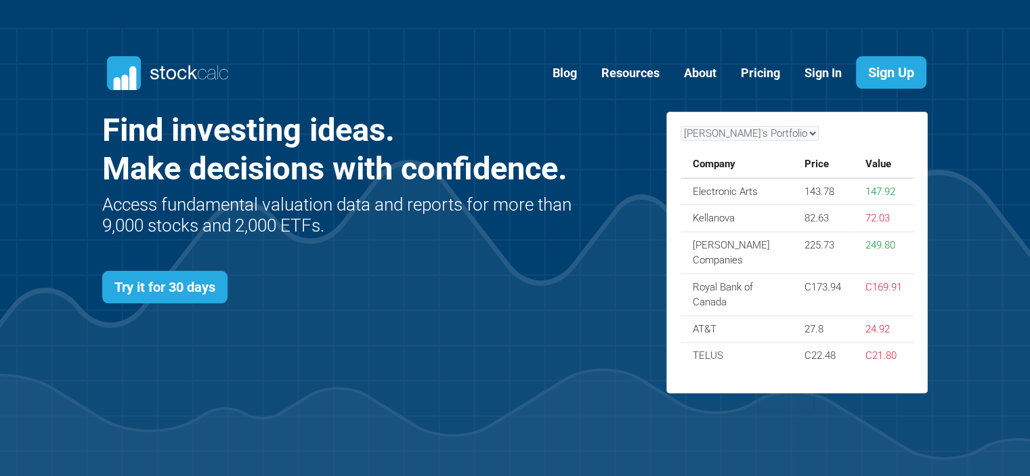
scroll to position [588, 867]
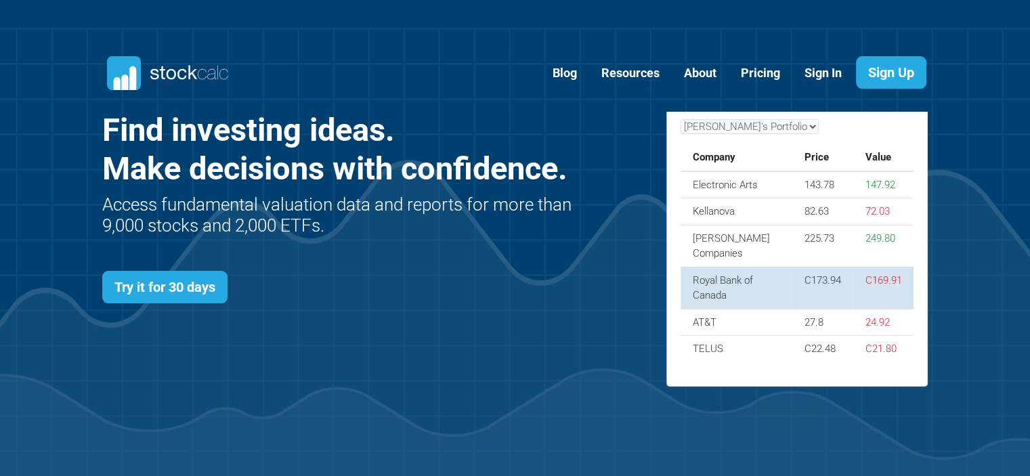
scroll to position [588, 867]
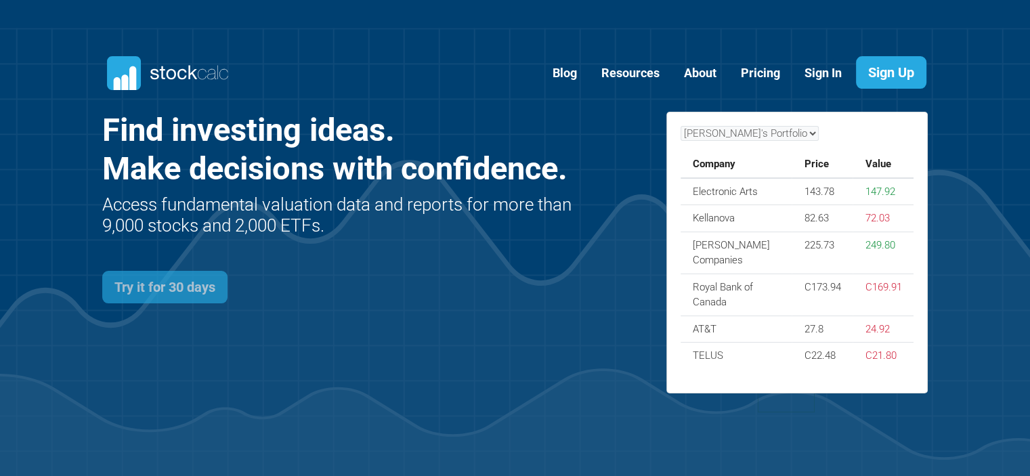
click at [209, 280] on link "Try it for 30 days" at bounding box center [164, 287] width 125 height 32
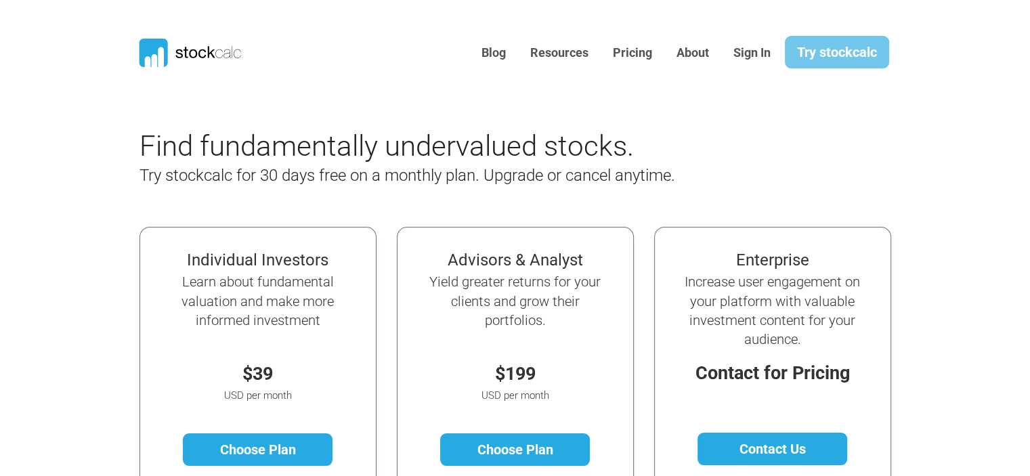
click at [846, 53] on link "Try stockcalc" at bounding box center [837, 52] width 104 height 32
click at [746, 52] on link "Sign In" at bounding box center [752, 53] width 58 height 33
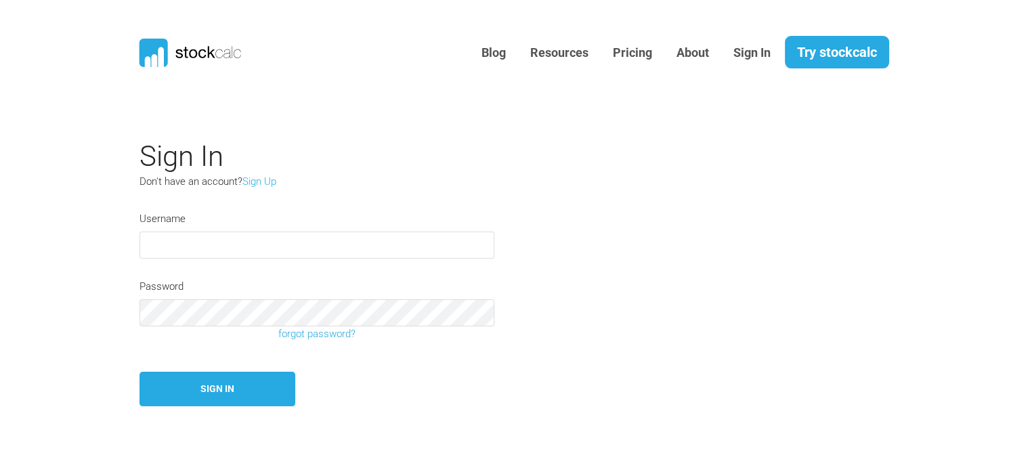
click at [241, 239] on input "text" at bounding box center [316, 245] width 355 height 27
type input "[EMAIL_ADDRESS][DOMAIN_NAME]"
click at [544, 56] on link "Resources" at bounding box center [559, 53] width 79 height 33
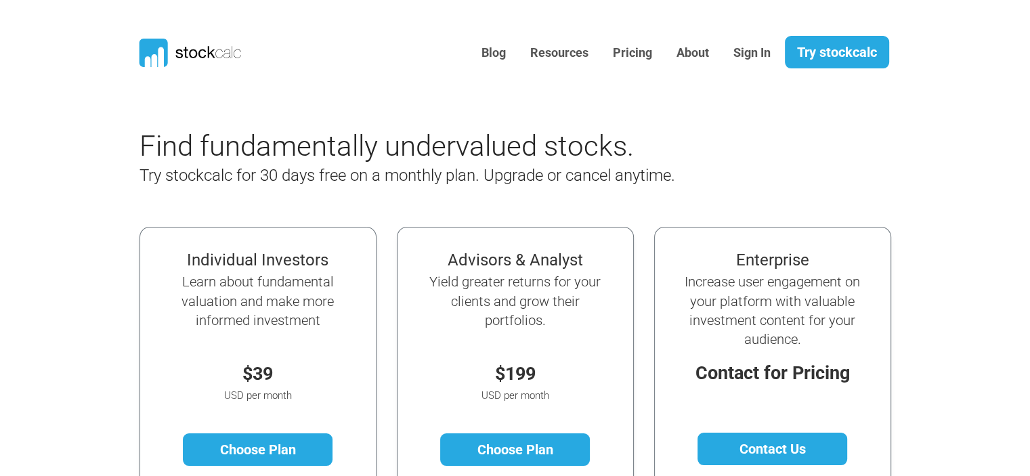
scroll to position [225, 0]
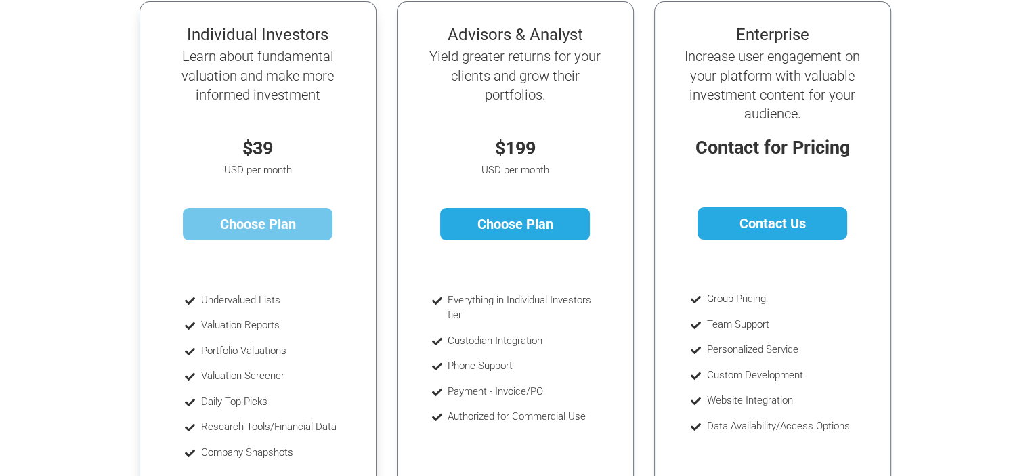
click at [255, 227] on link "Choose Plan" at bounding box center [258, 224] width 150 height 32
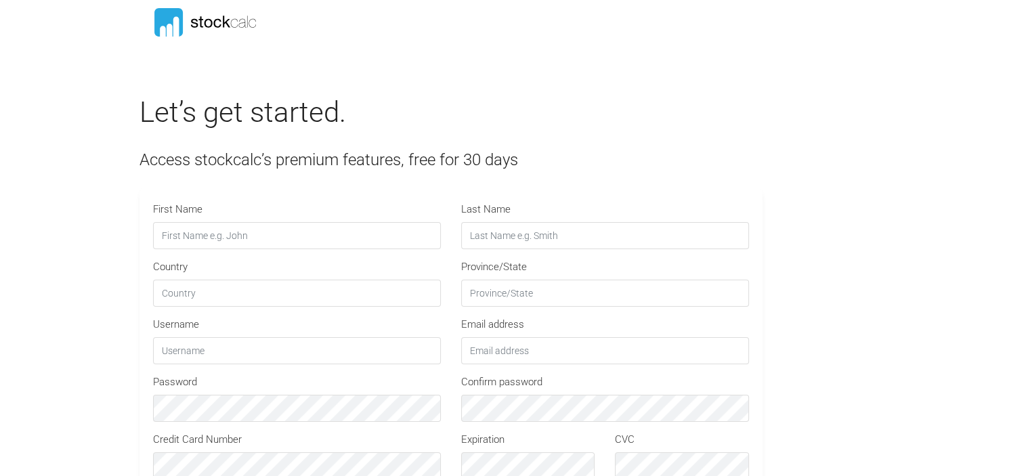
type input "STOCKCALC30"
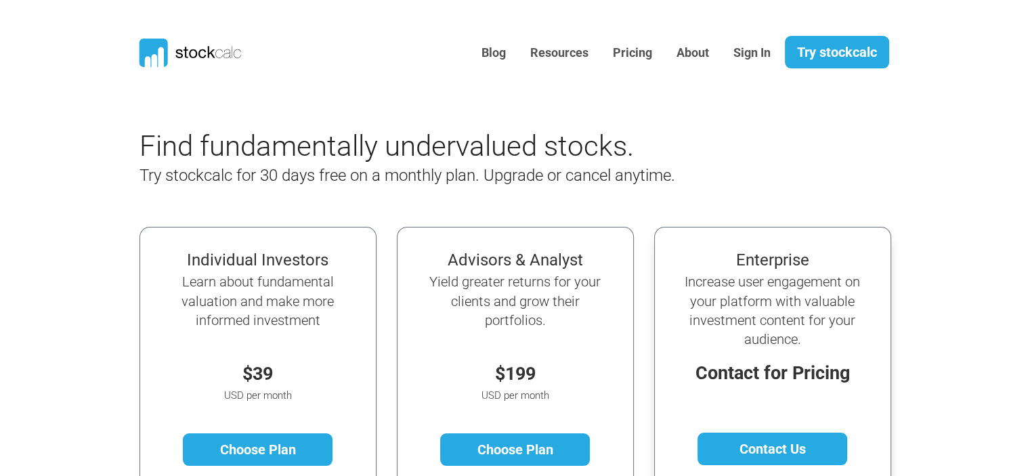
scroll to position [225, 0]
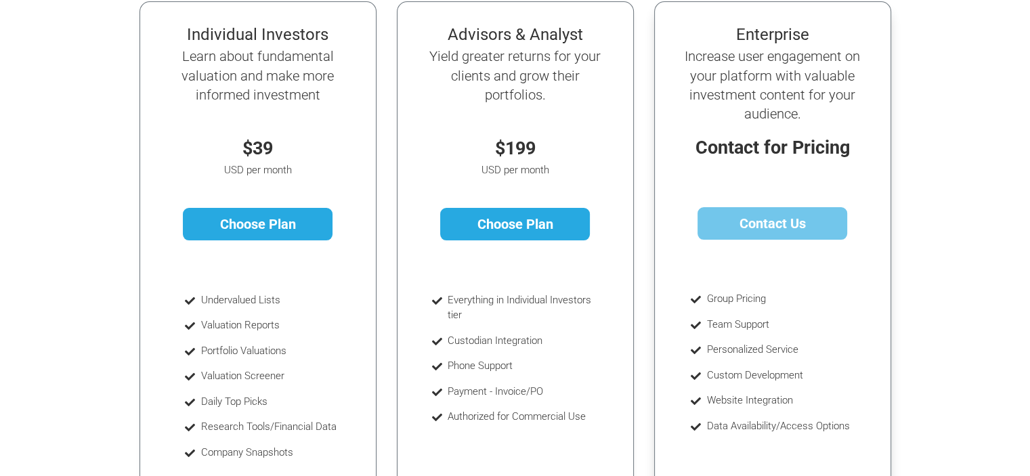
click at [777, 221] on link "Contact Us" at bounding box center [772, 223] width 150 height 32
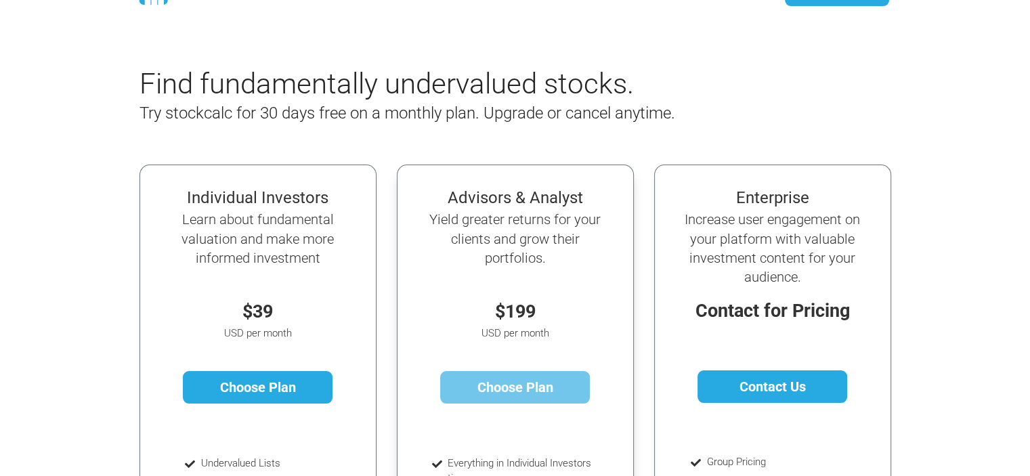
scroll to position [0, 0]
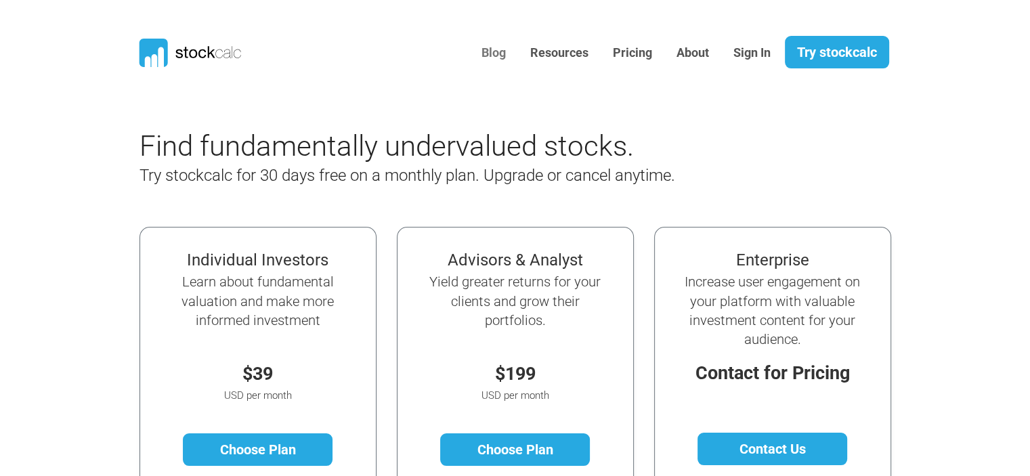
click at [496, 49] on link "Blog" at bounding box center [493, 53] width 45 height 33
